Goal: Transaction & Acquisition: Subscribe to service/newsletter

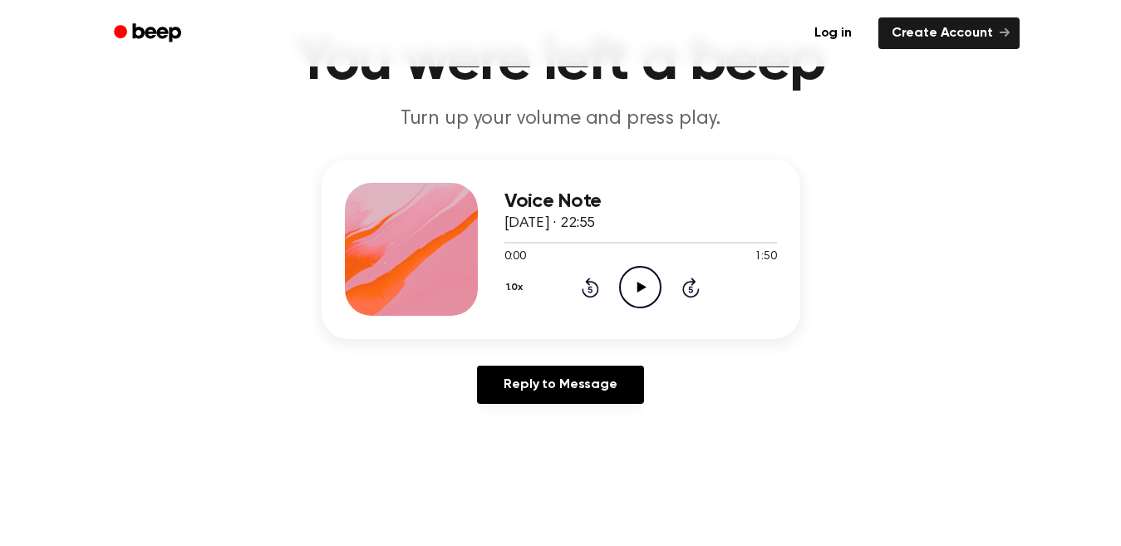
scroll to position [69, 0]
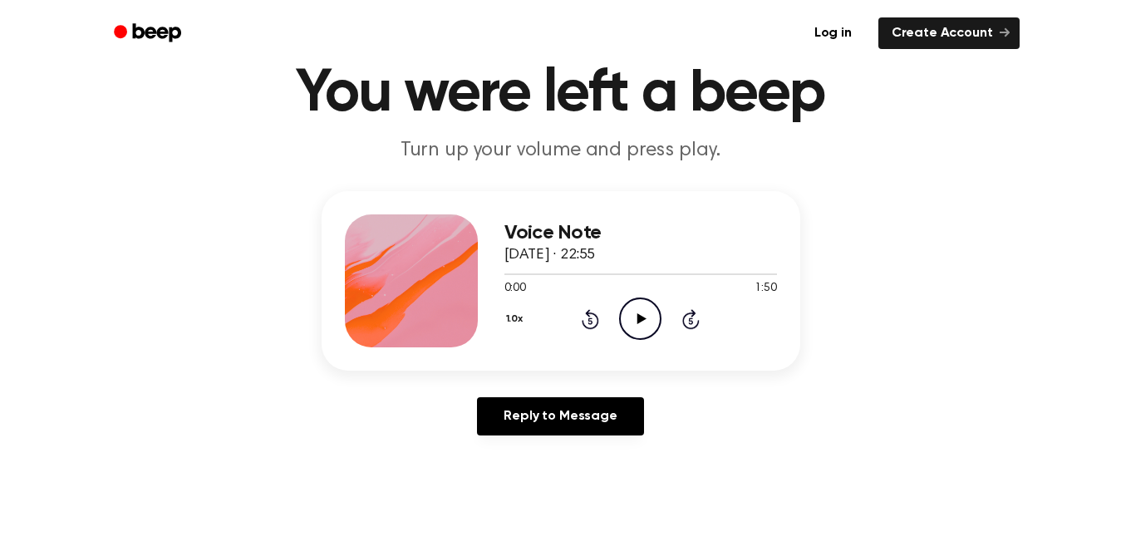
click at [634, 318] on icon "Play Audio" at bounding box center [640, 318] width 42 height 42
click at [972, 28] on link "Create Account" at bounding box center [948, 33] width 141 height 32
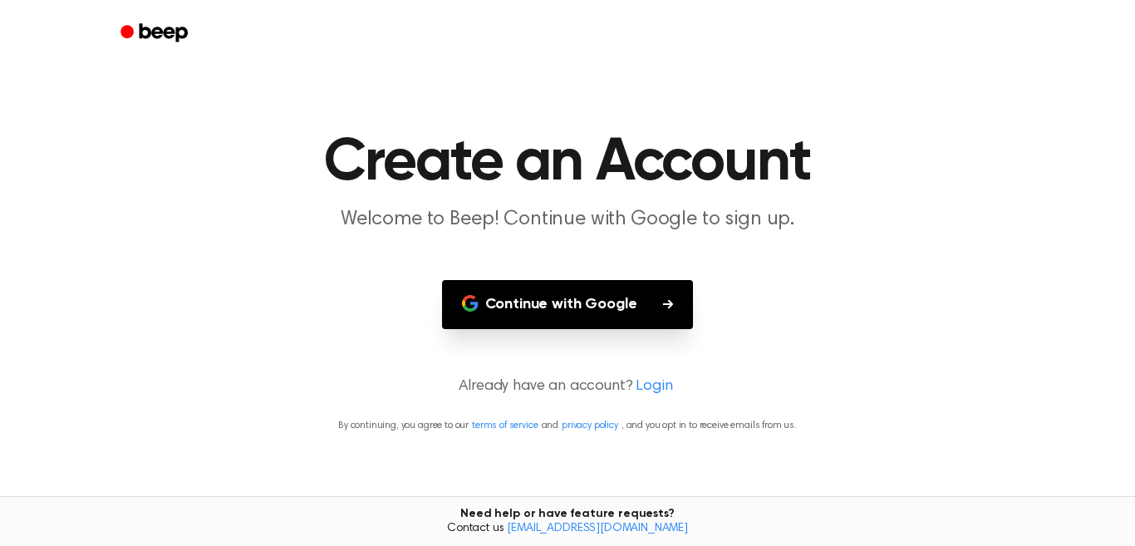
drag, startPoint x: 665, startPoint y: 309, endPoint x: 665, endPoint y: 297, distance: 12.5
click at [665, 297] on button "Continue with Google" at bounding box center [568, 304] width 252 height 49
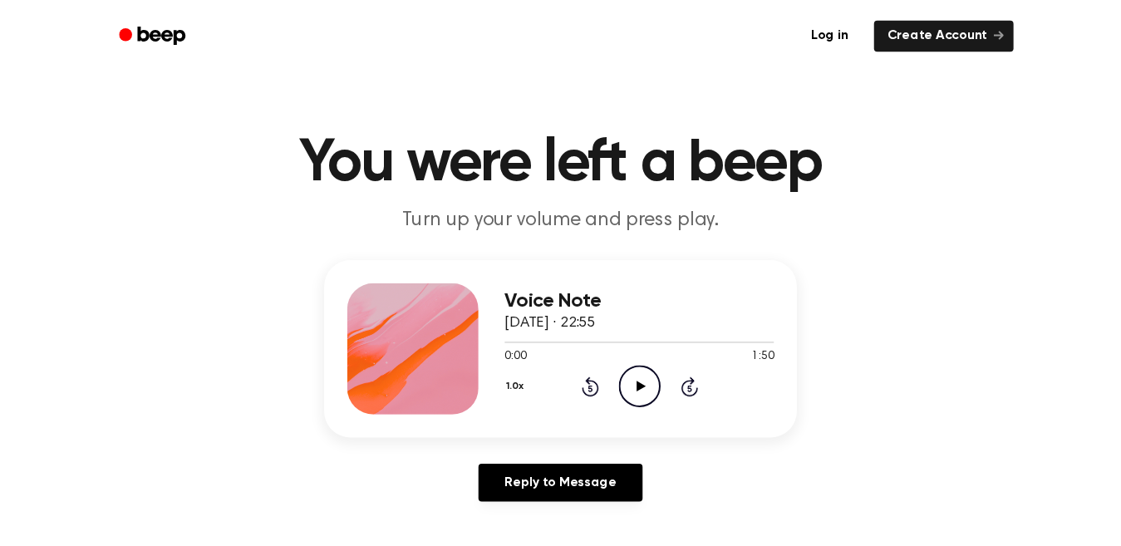
scroll to position [69, 0]
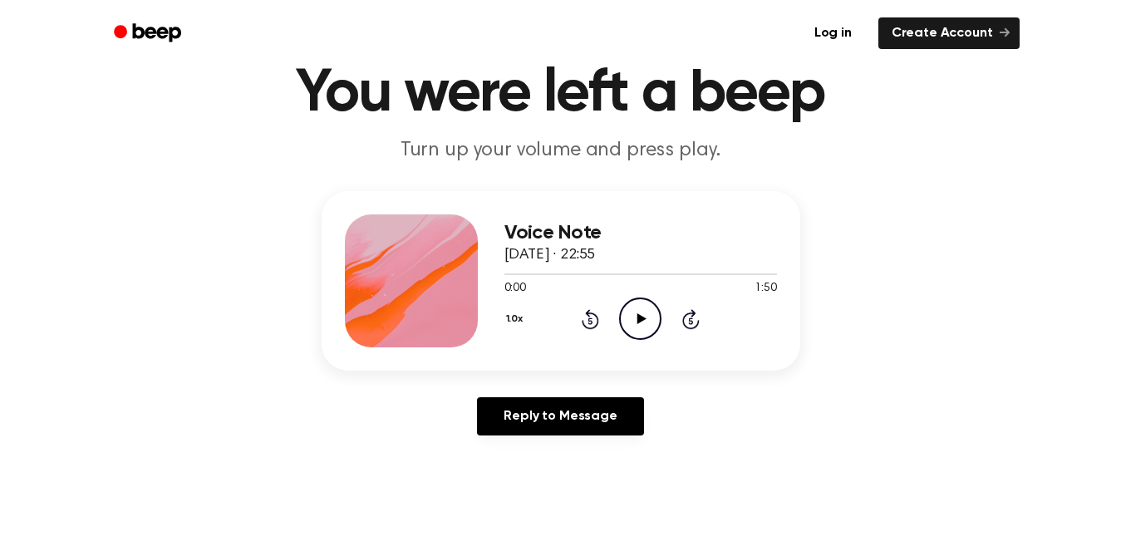
click at [644, 323] on icon "Play Audio" at bounding box center [640, 318] width 42 height 42
